Goal: Task Accomplishment & Management: Manage account settings

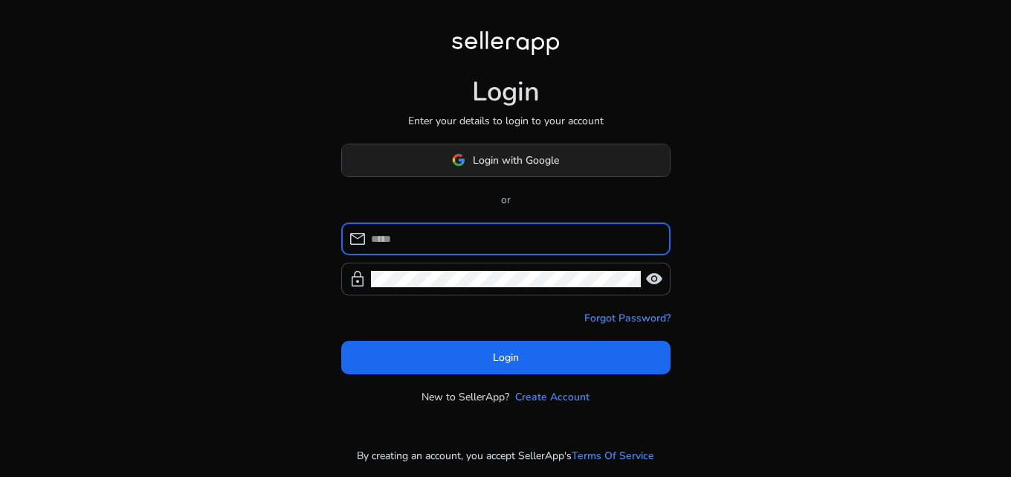
click at [516, 167] on span "Login with Google" at bounding box center [516, 160] width 86 height 16
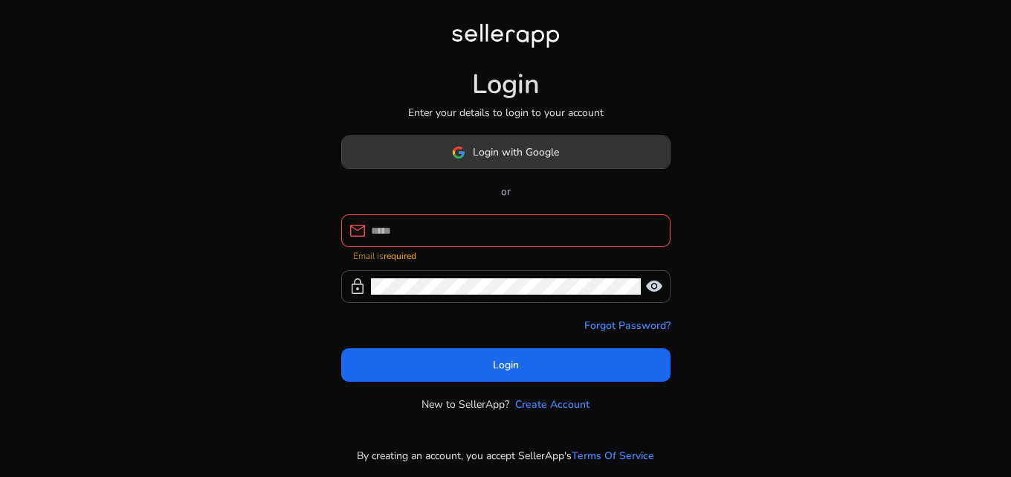
click at [517, 153] on span "Login with Google" at bounding box center [516, 152] width 86 height 16
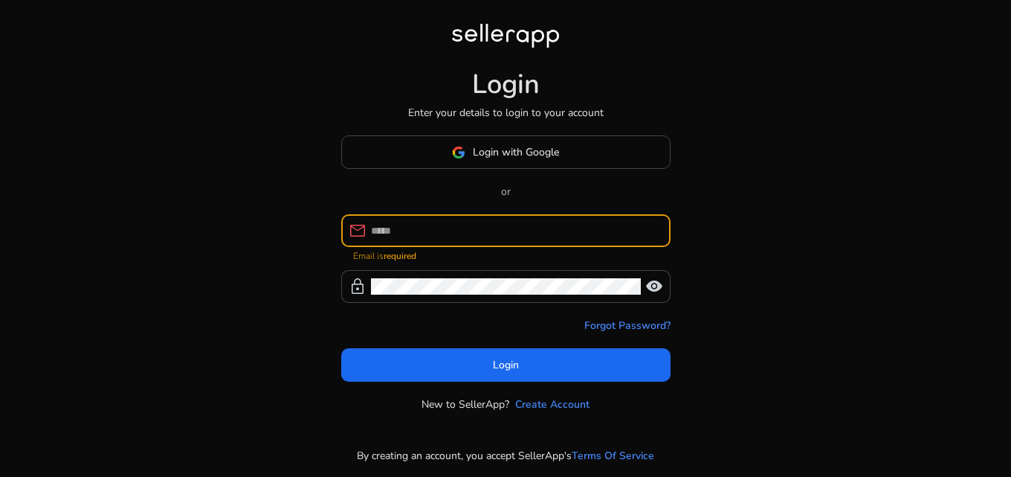
click at [487, 231] on input at bounding box center [515, 230] width 288 height 16
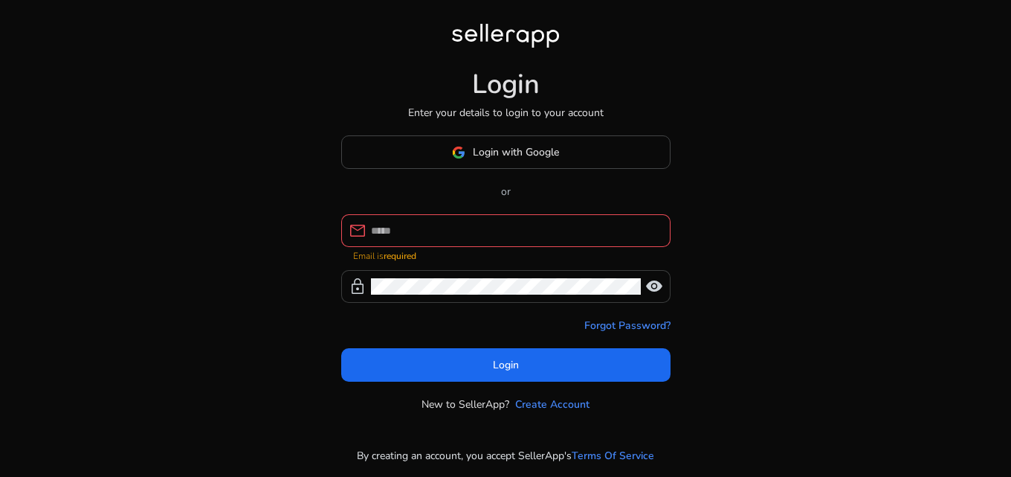
click at [655, 289] on span "visibility" at bounding box center [654, 286] width 18 height 18
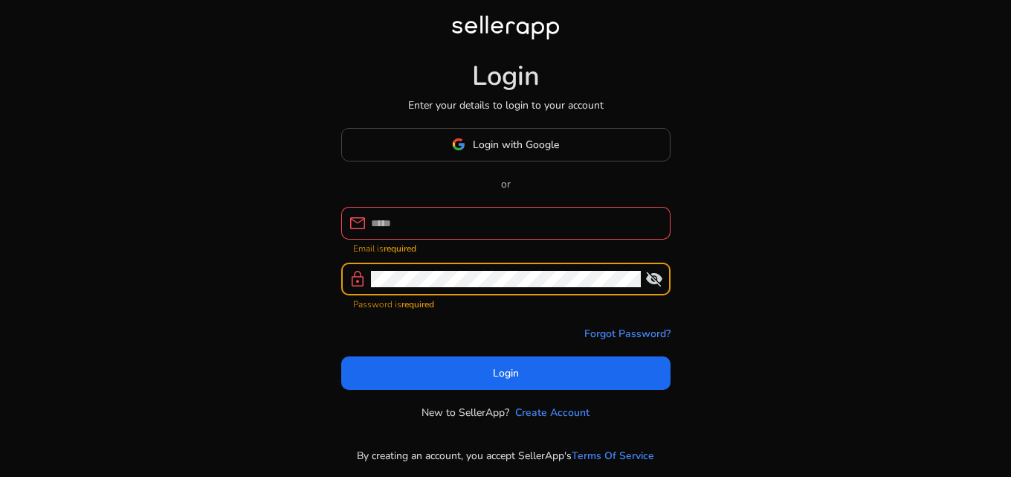
click at [430, 216] on input at bounding box center [515, 223] width 288 height 16
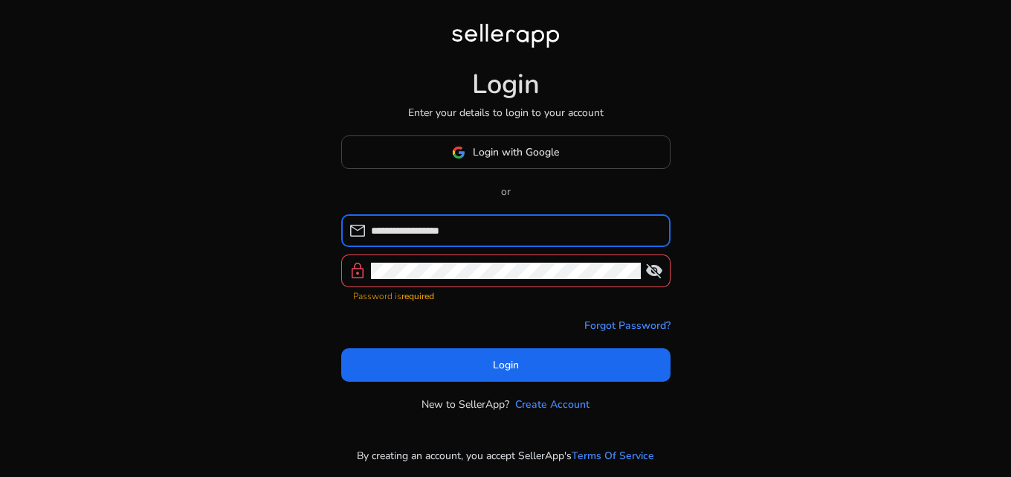
type input "**********"
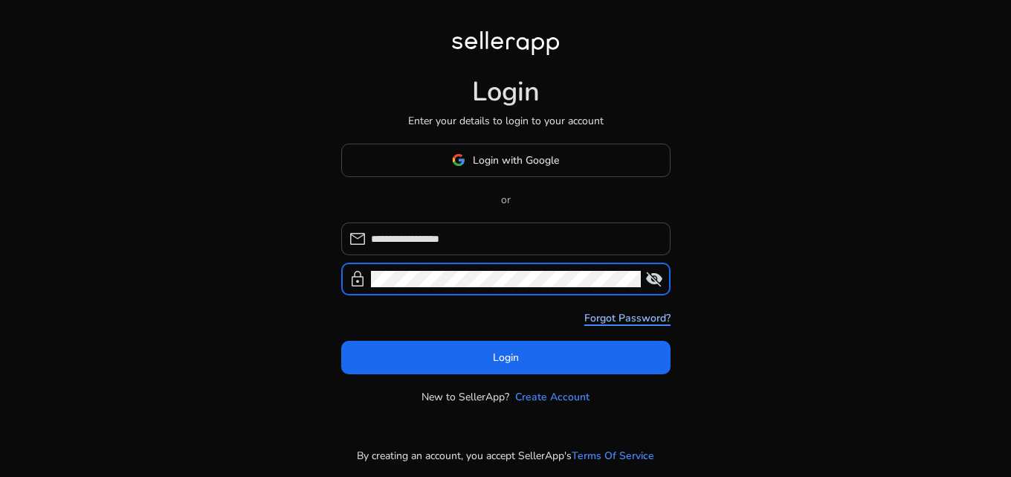
click at [651, 316] on link "Forgot Password?" at bounding box center [627, 318] width 86 height 16
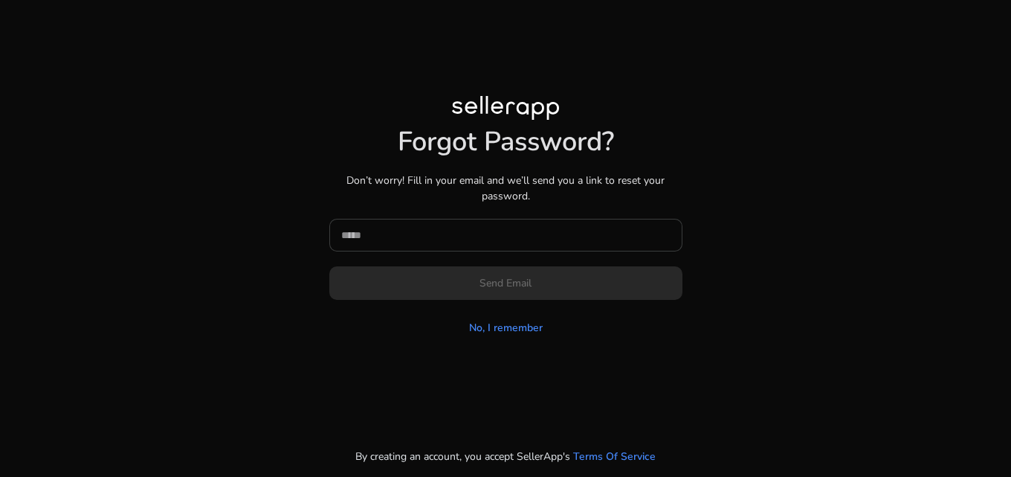
click at [454, 234] on input at bounding box center [505, 235] width 329 height 16
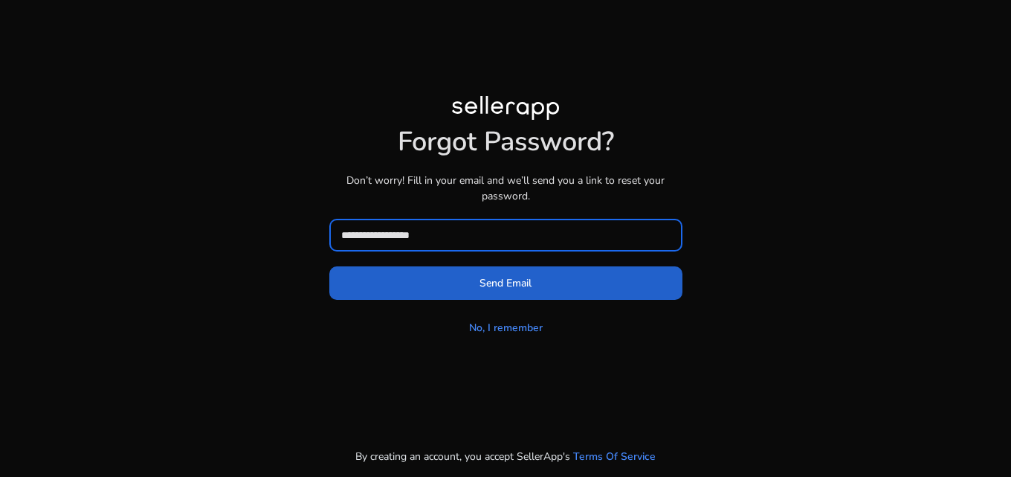
type input "**********"
click at [529, 282] on span "Send Email" at bounding box center [506, 283] width 52 height 16
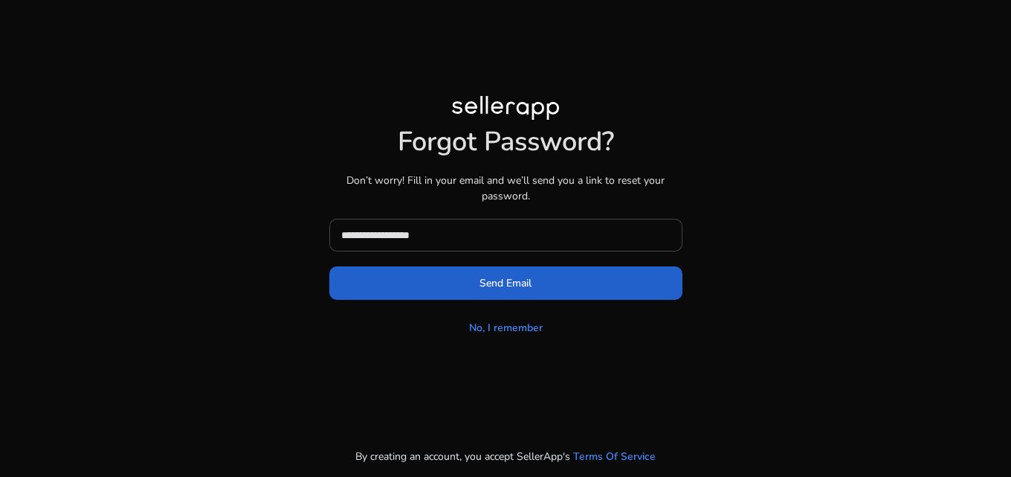
click at [512, 286] on span "Send Email" at bounding box center [506, 283] width 52 height 16
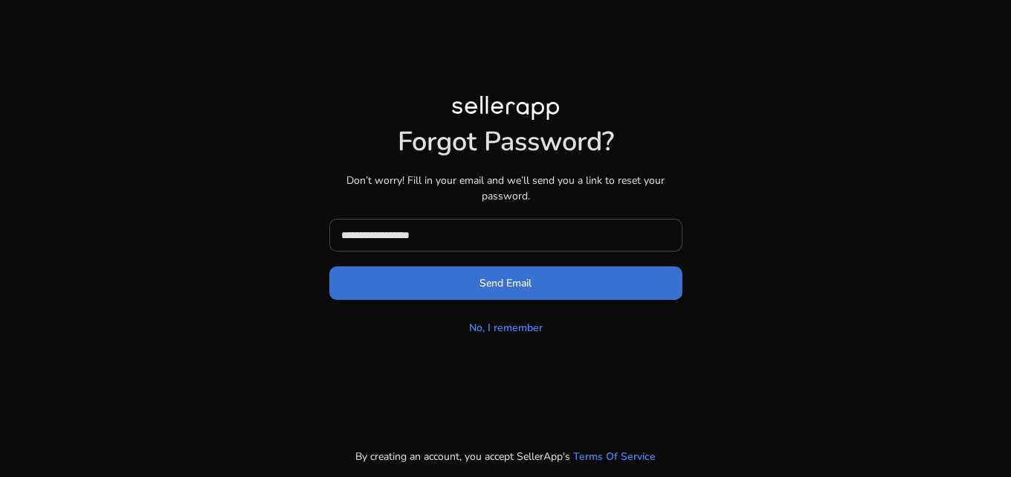
click at [512, 286] on span "Send Email" at bounding box center [506, 283] width 52 height 16
click at [516, 286] on span "Send Email" at bounding box center [506, 283] width 52 height 16
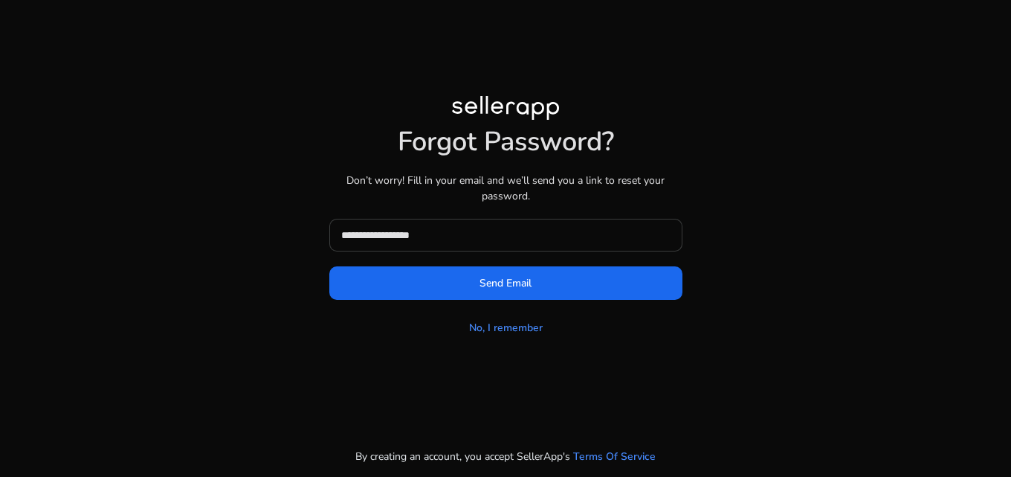
click at [468, 233] on input "**********" at bounding box center [505, 235] width 329 height 16
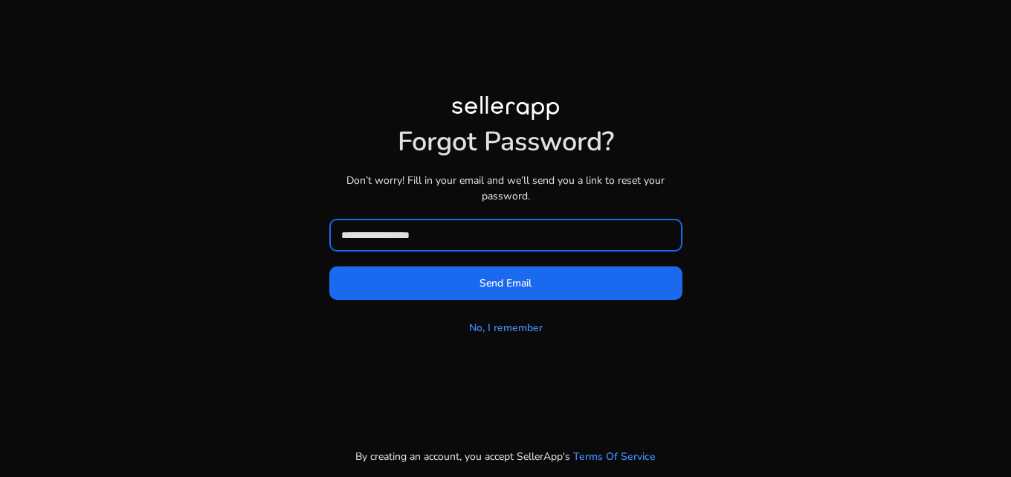
click at [825, 215] on div "**********" at bounding box center [505, 218] width 831 height 244
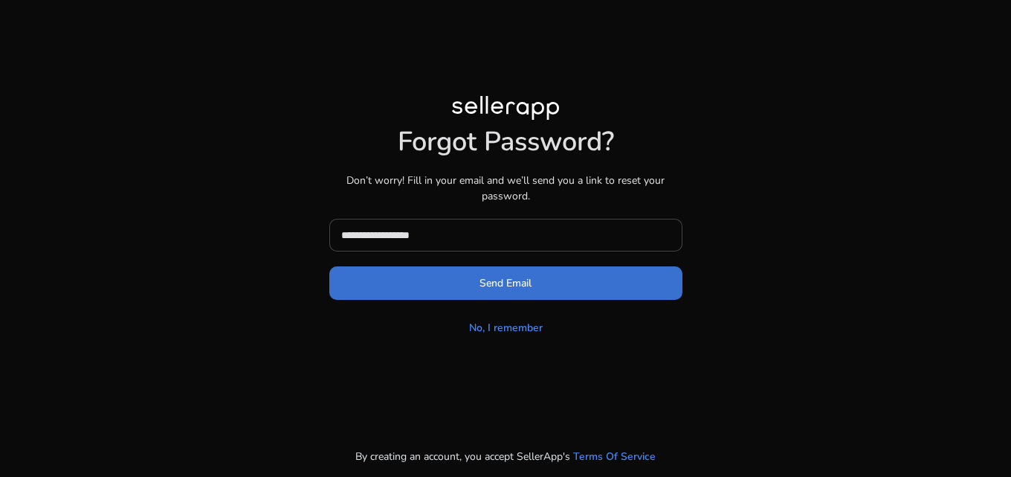
click at [530, 289] on span "Send Email" at bounding box center [506, 283] width 52 height 16
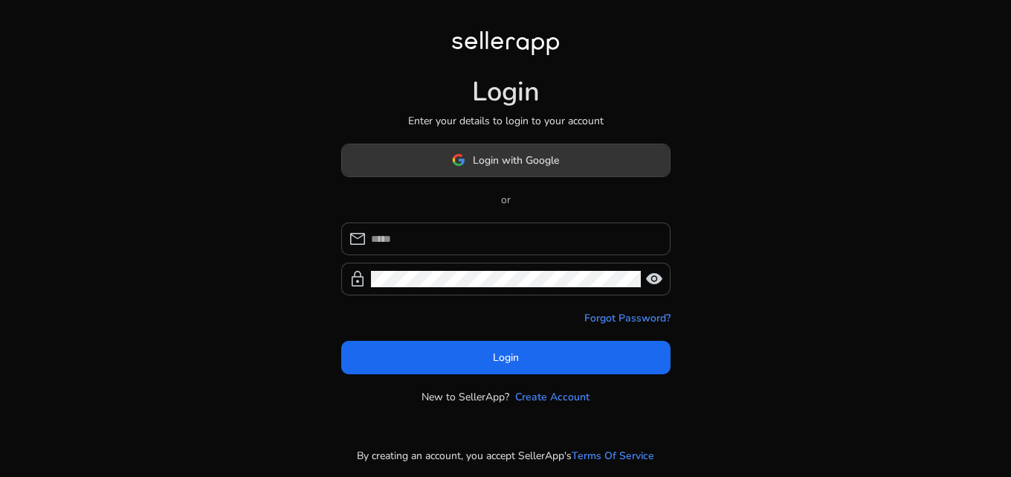
click at [503, 170] on span at bounding box center [506, 160] width 328 height 36
click at [478, 152] on span "Login with Google" at bounding box center [516, 160] width 86 height 16
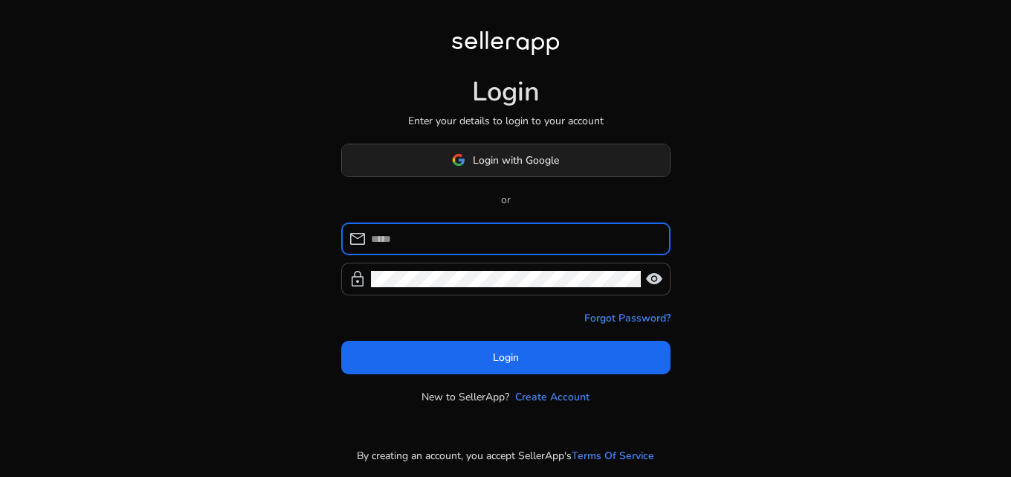
click at [551, 164] on span "Login with Google" at bounding box center [516, 160] width 86 height 16
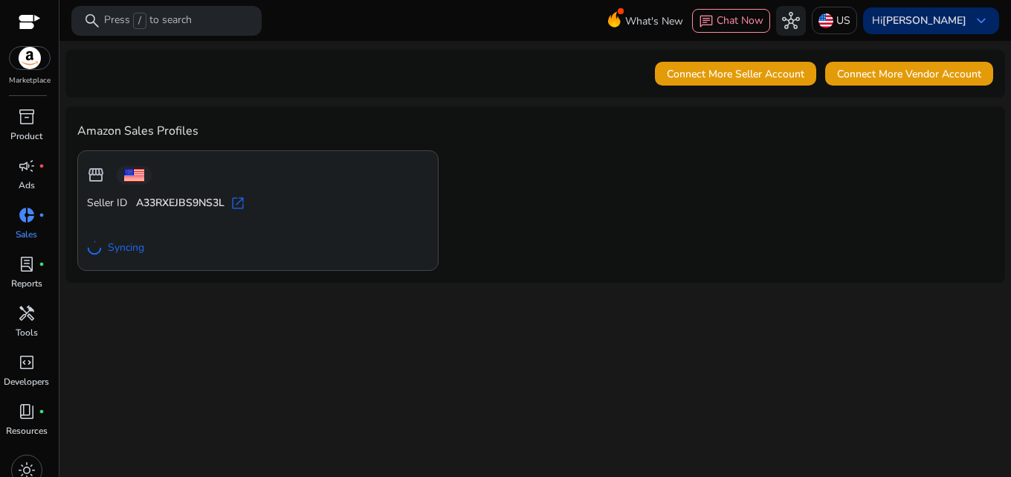
click at [967, 19] on div "Hi [PERSON_NAME] keyboard_arrow_down" at bounding box center [931, 20] width 136 height 27
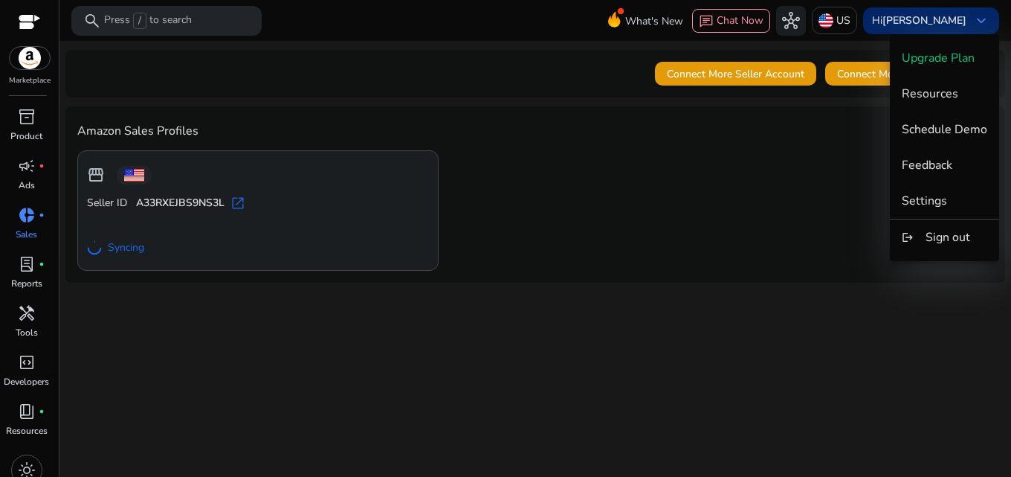
click at [967, 19] on div at bounding box center [505, 238] width 1011 height 477
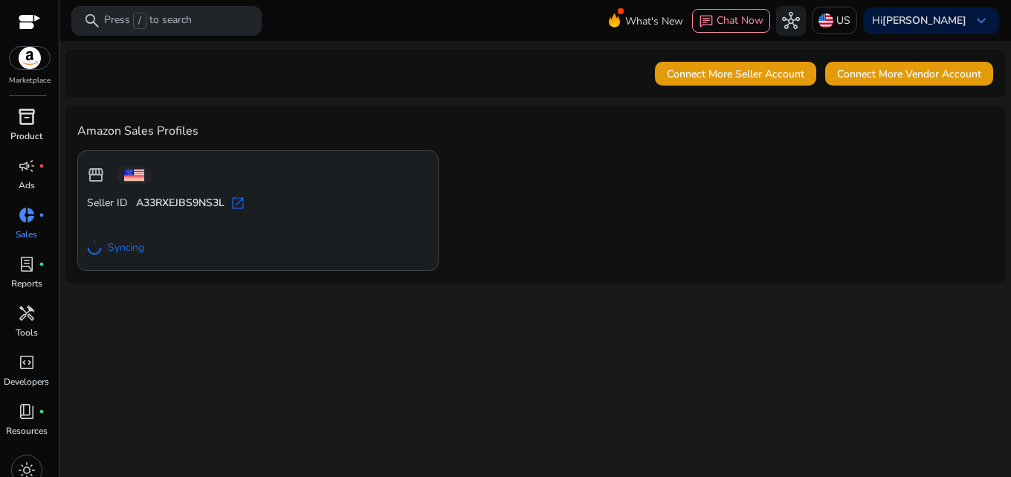
click at [31, 124] on span "inventory_2" at bounding box center [27, 117] width 18 height 18
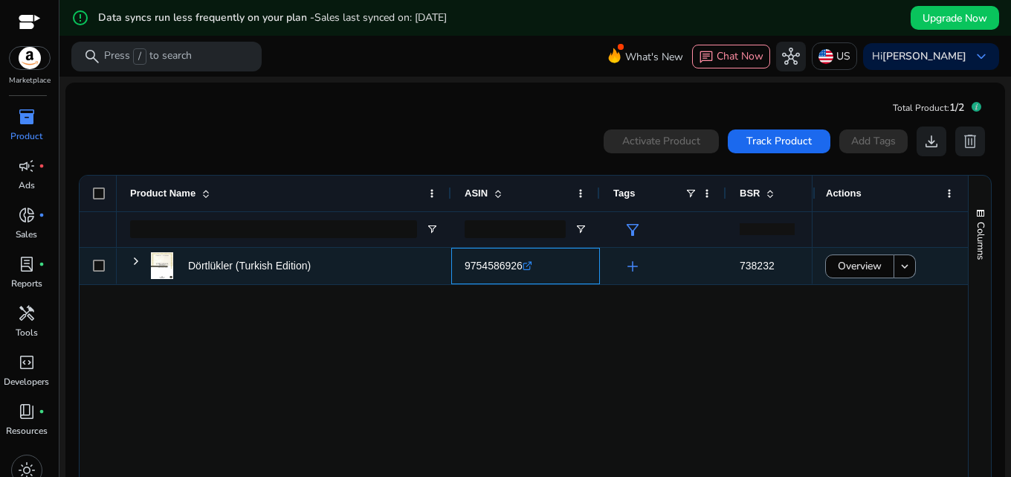
click at [526, 268] on icon ".st0{fill:#2c8af8}" at bounding box center [528, 266] width 10 height 10
